Goal: Transaction & Acquisition: Purchase product/service

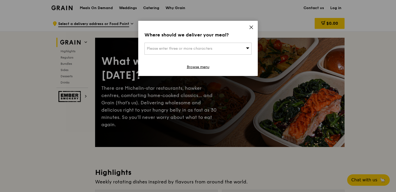
click at [251, 26] on icon at bounding box center [251, 27] width 5 height 5
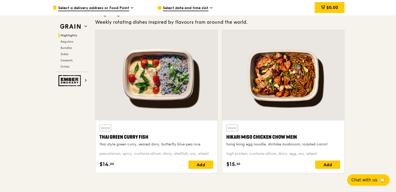
scroll to position [173, 0]
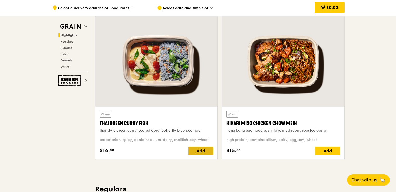
click at [203, 150] on div "Add" at bounding box center [200, 150] width 25 height 8
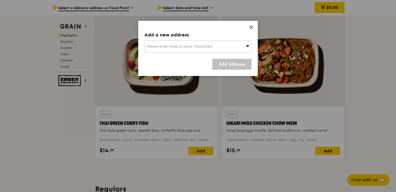
click at [221, 47] on div "Please enter three or more characters" at bounding box center [197, 47] width 107 height 12
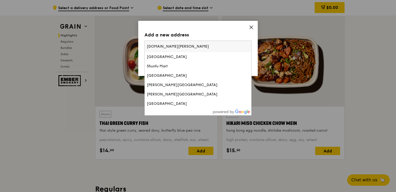
type input "[DOMAIN_NAME]@"
drag, startPoint x: 173, startPoint y: 42, endPoint x: 97, endPoint y: 29, distance: 78.0
click at [97, 29] on div "Add a new address Please enter three or more characters [DOMAIN_NAME]@ [GEOGRAP…" at bounding box center [198, 96] width 396 height 192
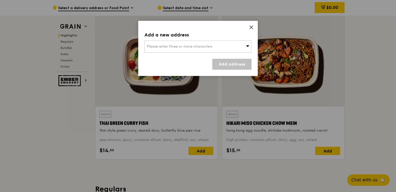
scroll to position [341, 0]
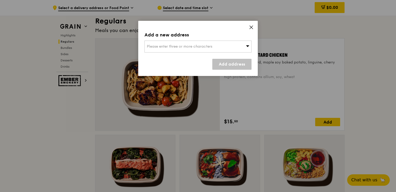
click at [166, 48] on span "Please enter three or more characters" at bounding box center [179, 46] width 65 height 4
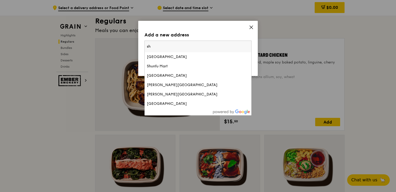
type input "s"
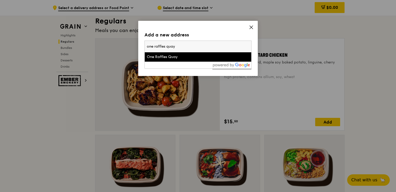
type input "one raffles quay"
click at [170, 56] on div "One Raffles Quay" at bounding box center [185, 56] width 77 height 5
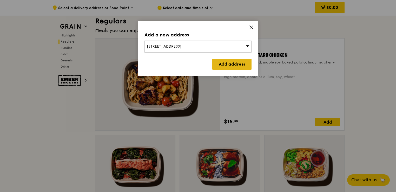
click at [220, 63] on link "Add address" at bounding box center [231, 64] width 39 height 11
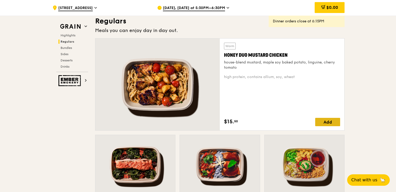
click at [322, 120] on div "Add" at bounding box center [327, 122] width 25 height 8
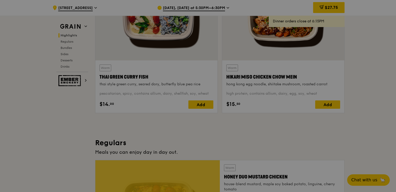
scroll to position [211, 0]
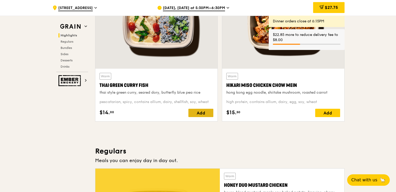
click at [194, 113] on div "Add" at bounding box center [200, 113] width 25 height 8
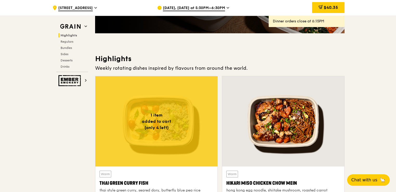
scroll to position [286, 0]
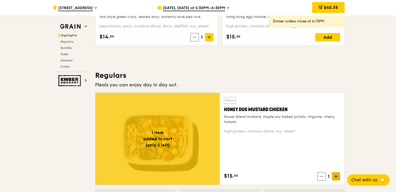
click at [334, 176] on span at bounding box center [336, 176] width 8 height 8
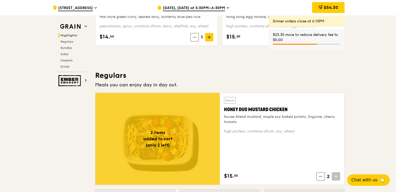
click at [334, 176] on span at bounding box center [336, 176] width 8 height 8
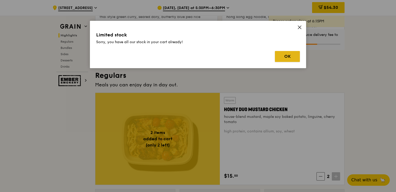
click at [286, 52] on button "OK" at bounding box center [287, 56] width 25 height 11
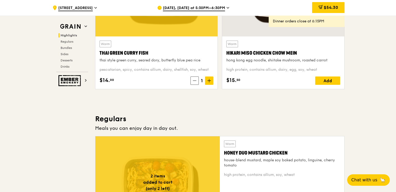
scroll to position [157, 0]
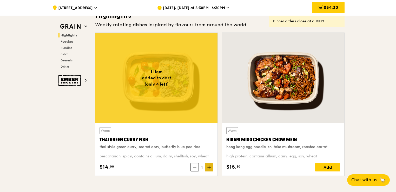
click at [210, 164] on span at bounding box center [209, 167] width 8 height 8
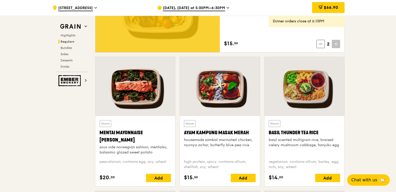
scroll to position [416, 0]
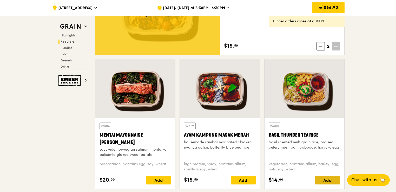
click at [327, 178] on div "Add" at bounding box center [327, 180] width 25 height 8
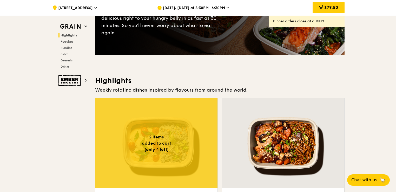
scroll to position [173, 0]
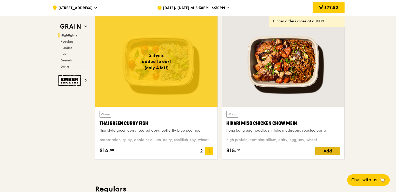
click at [323, 149] on div "Add" at bounding box center [327, 150] width 25 height 8
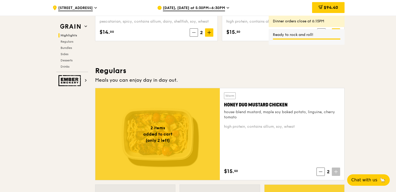
scroll to position [346, 0]
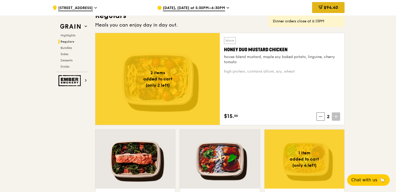
click at [324, 9] on span "$94.40" at bounding box center [331, 7] width 14 height 5
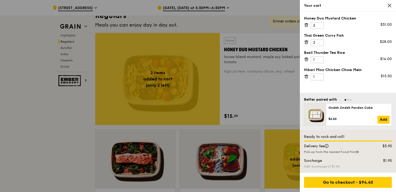
click at [255, 80] on div at bounding box center [198, 96] width 396 height 192
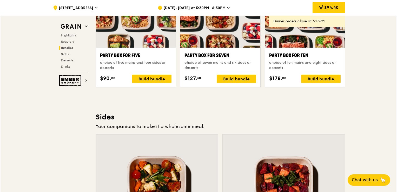
scroll to position [995, 0]
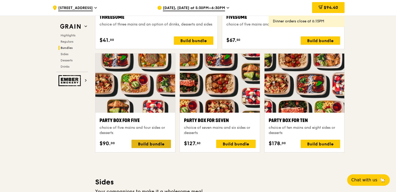
click at [163, 140] on div "Build bundle" at bounding box center [150, 143] width 39 height 8
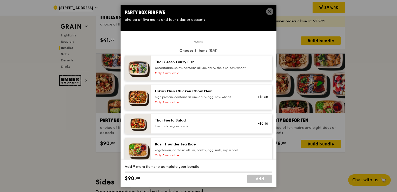
click at [188, 75] on div "Only 2 available" at bounding box center [201, 73] width 93 height 4
click at [269, 12] on icon at bounding box center [269, 11] width 3 height 3
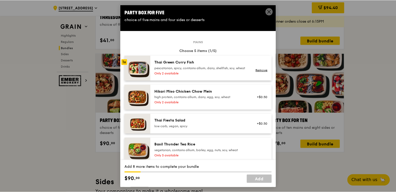
scroll to position [995, 0]
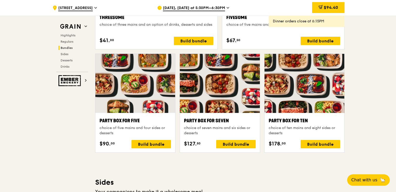
click at [71, 158] on div "Grain Highlights Regulars Bundles Sides Desserts Drinks Ember Smokery What will…" at bounding box center [197, 122] width 293 height 2172
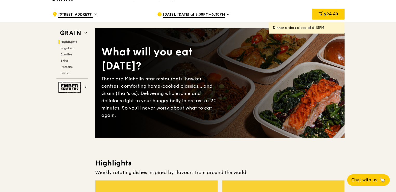
scroll to position [0, 0]
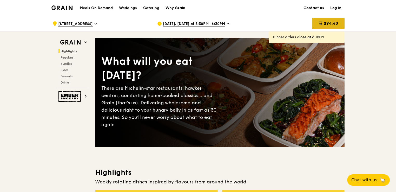
click at [313, 24] on div "$94.40" at bounding box center [328, 23] width 32 height 11
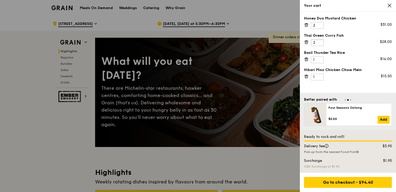
drag, startPoint x: 317, startPoint y: 42, endPoint x: 309, endPoint y: 41, distance: 8.1
click at [309, 41] on div "Thai Green [PERSON_NAME] Fish 2 $28.00" at bounding box center [348, 39] width 88 height 13
type input "1"
click at [320, 44] on input "1" at bounding box center [317, 42] width 13 height 7
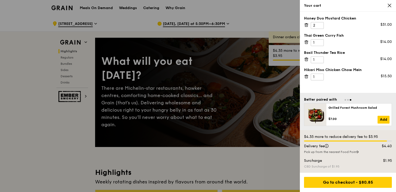
click at [361, 83] on div "Honey Duo Mustard Chicken 2 $31.00 Thai Green [PERSON_NAME] Fish 1 $14.00 Basil…" at bounding box center [348, 52] width 96 height 81
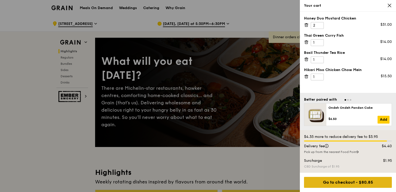
click at [367, 184] on div "Go to checkout - $80.85" at bounding box center [348, 182] width 88 height 11
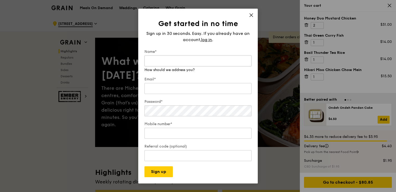
click at [175, 61] on input "Name*" at bounding box center [197, 60] width 107 height 11
type input "shuyuan"
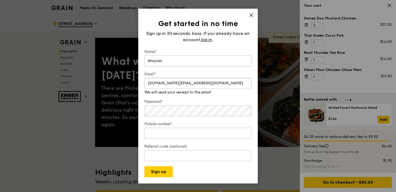
type input "[DOMAIN_NAME][EMAIL_ADDRESS][DOMAIN_NAME]"
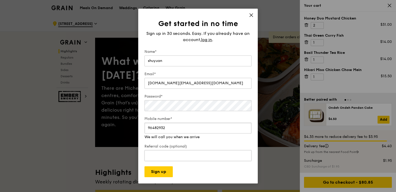
type input "96482932"
click at [164, 158] on div "Referral code (optional)" at bounding box center [197, 153] width 107 height 18
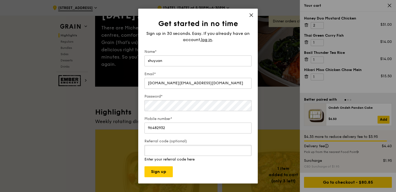
scroll to position [61, 0]
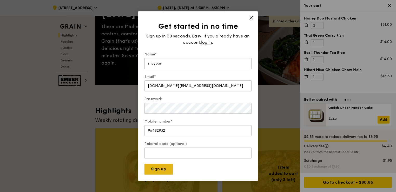
click at [155, 171] on button "Sign up" at bounding box center [158, 168] width 28 height 11
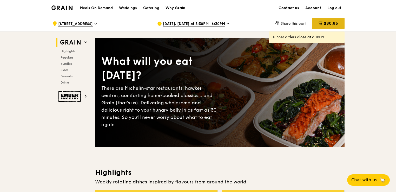
click at [319, 23] on icon at bounding box center [320, 23] width 3 height 2
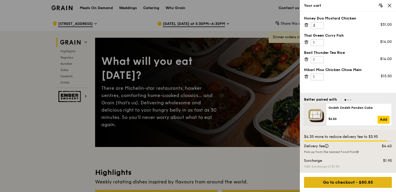
click at [336, 182] on div "Go to checkout - $80.85" at bounding box center [348, 182] width 88 height 11
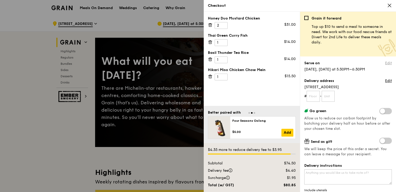
click at [385, 63] on link "Edit" at bounding box center [388, 63] width 7 height 5
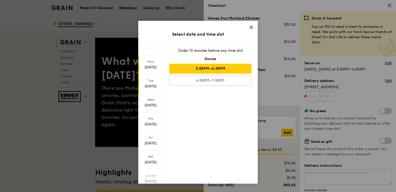
click at [151, 85] on div "Oct 14" at bounding box center [150, 86] width 23 height 5
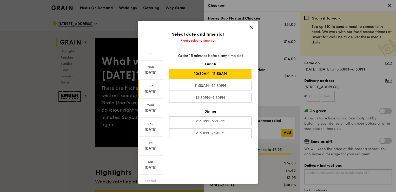
click at [193, 75] on div "10:30AM–11:30AM" at bounding box center [210, 74] width 82 height 10
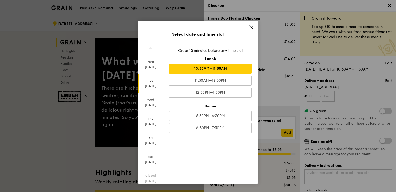
click at [186, 70] on div "10:30AM–11:30AM" at bounding box center [210, 69] width 82 height 10
click at [251, 27] on icon at bounding box center [251, 27] width 5 height 5
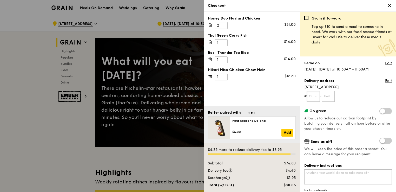
click at [317, 96] on input "text" at bounding box center [312, 96] width 13 height 11
type input "28"
click at [334, 95] on input "text" at bounding box center [328, 96] width 13 height 11
type input "01"
click at [345, 91] on form "# 28 - 01" at bounding box center [348, 96] width 88 height 11
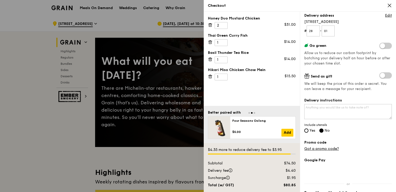
scroll to position [86, 0]
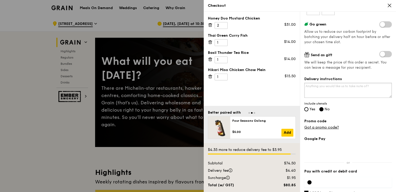
click at [344, 89] on textarea "Delivery instructions" at bounding box center [348, 90] width 88 height 15
click at [355, 111] on div "Delivery instructions Include utensils Yes No" at bounding box center [348, 94] width 88 height 36
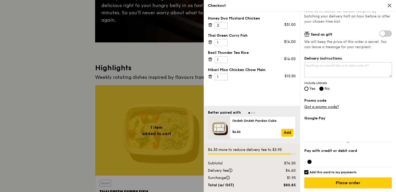
scroll to position [173, 0]
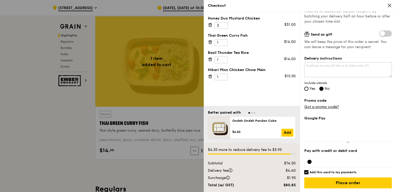
click at [307, 172] on input "Add this card to my payments" at bounding box center [306, 172] width 4 height 4
checkbox input "false"
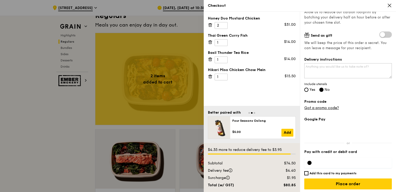
scroll to position [107, 0]
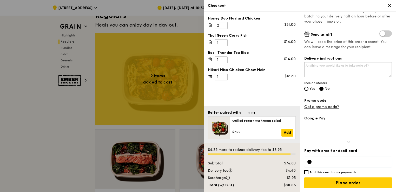
click at [139, 82] on div at bounding box center [198, 96] width 396 height 192
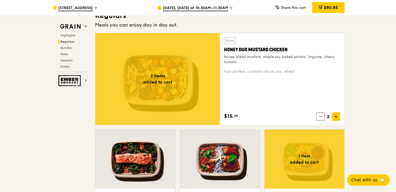
click at [329, 5] on span "$80.85" at bounding box center [331, 7] width 14 height 5
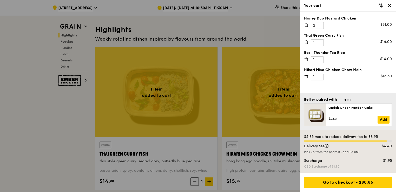
scroll to position [130, 0]
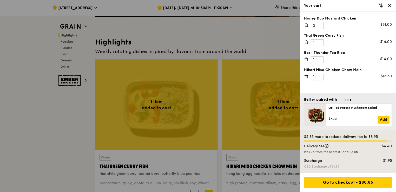
click at [391, 5] on icon at bounding box center [389, 5] width 5 height 5
